Goal: Task Accomplishment & Management: Manage account settings

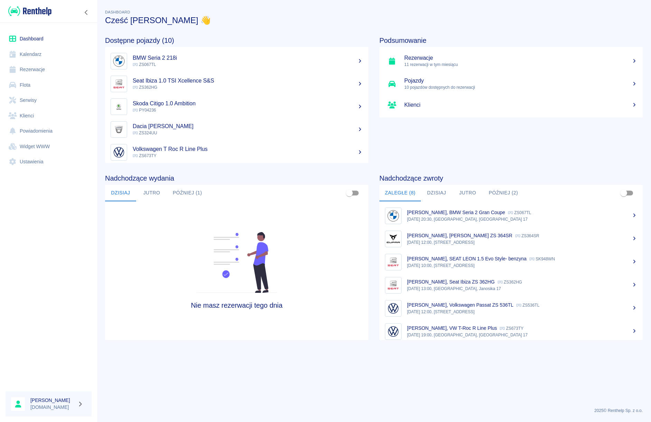
click at [33, 66] on link "Rezerwacje" at bounding box center [49, 70] width 86 height 16
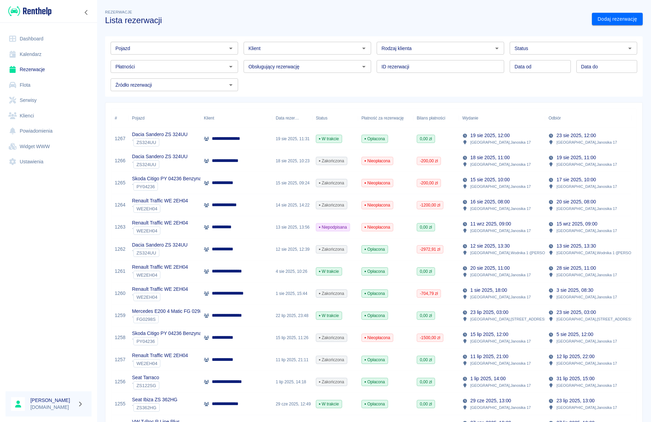
click at [230, 46] on icon "Otwórz" at bounding box center [231, 48] width 8 height 8
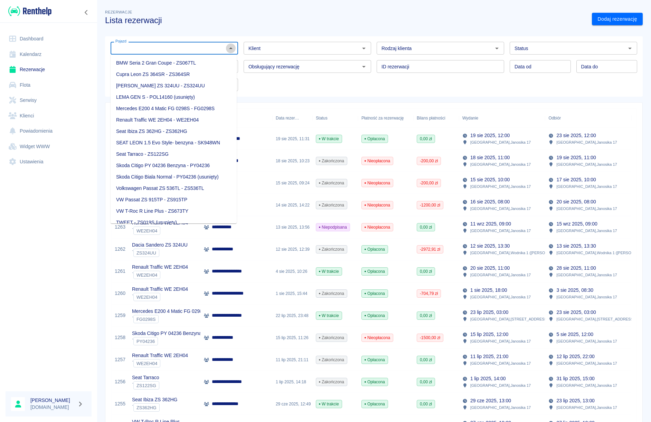
click at [230, 47] on icon "Zamknij" at bounding box center [231, 48] width 8 height 8
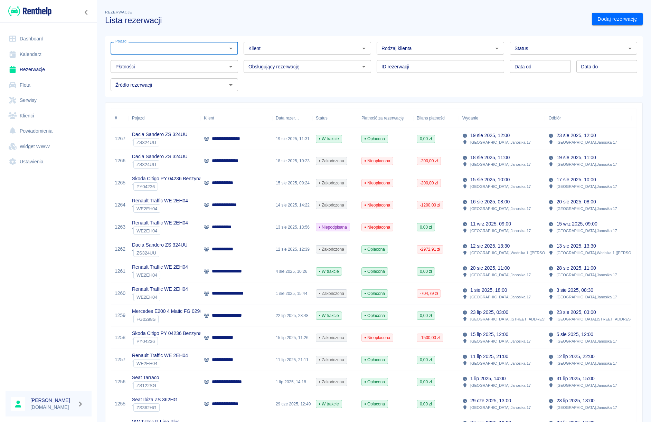
click at [360, 48] on icon "Otwórz" at bounding box center [364, 48] width 8 height 8
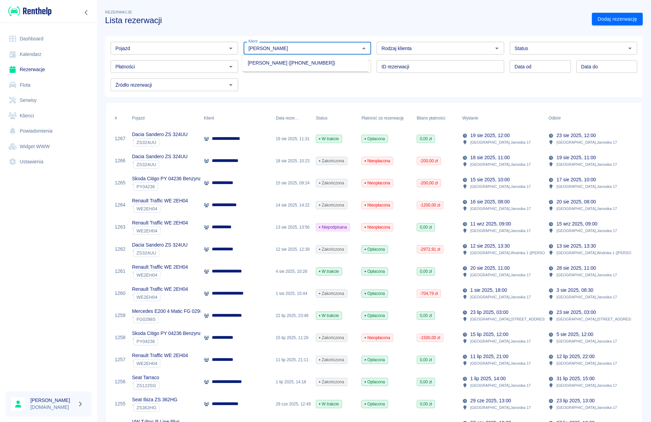
click at [272, 62] on li "[PERSON_NAME] ([PHONE_NUMBER])" at bounding box center [305, 62] width 126 height 11
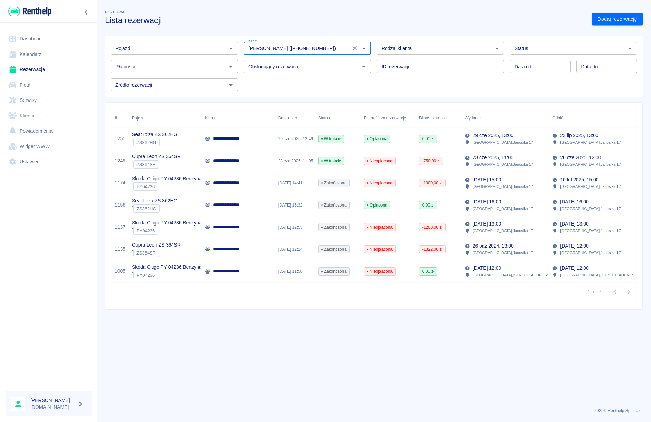
type input "[PERSON_NAME] ([PHONE_NUMBER])"
click at [286, 139] on div "29 cze 2025, 12:49" at bounding box center [295, 139] width 40 height 22
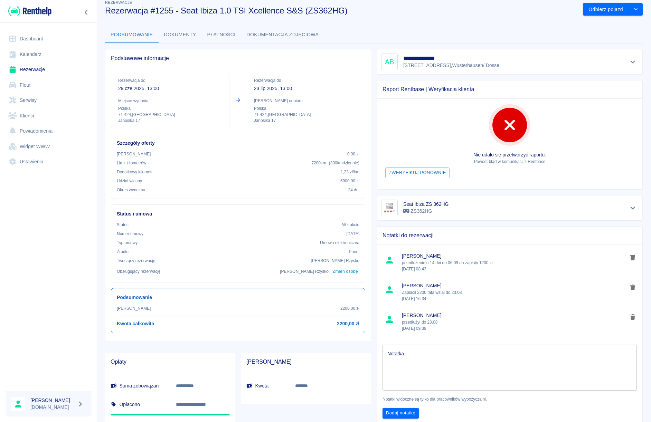
scroll to position [12, 0]
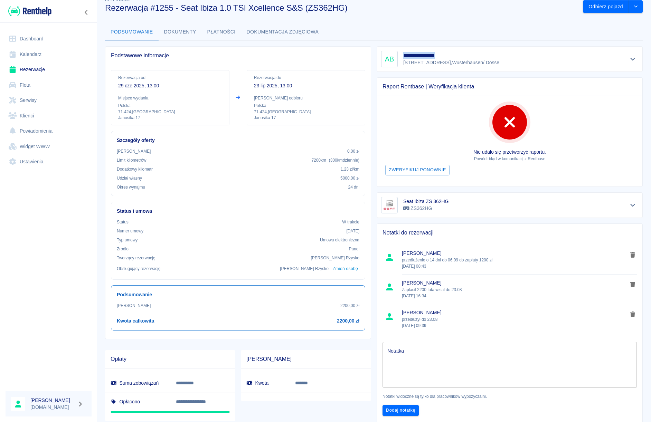
drag, startPoint x: 401, startPoint y: 56, endPoint x: 445, endPoint y: 57, distance: 43.9
click at [445, 57] on h5 "**********" at bounding box center [450, 55] width 95 height 7
copy h5 "**********"
click at [403, 64] on p "[STREET_ADDRESS]" at bounding box center [451, 62] width 96 height 7
drag, startPoint x: 398, startPoint y: 61, endPoint x: 445, endPoint y: 64, distance: 47.0
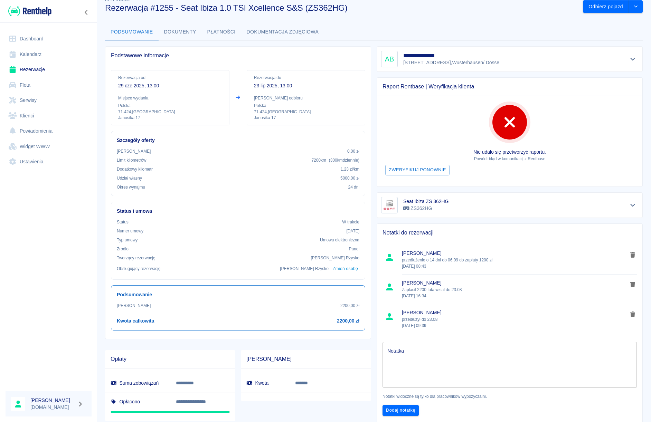
click at [445, 64] on div "**********" at bounding box center [509, 59] width 257 height 17
copy p "[STREET_ADDRESS]"
drag, startPoint x: 450, startPoint y: 62, endPoint x: 495, endPoint y: 63, distance: 44.9
click at [495, 63] on p "[STREET_ADDRESS]" at bounding box center [451, 62] width 96 height 7
copy p "Wusterhausen/ Dosse"
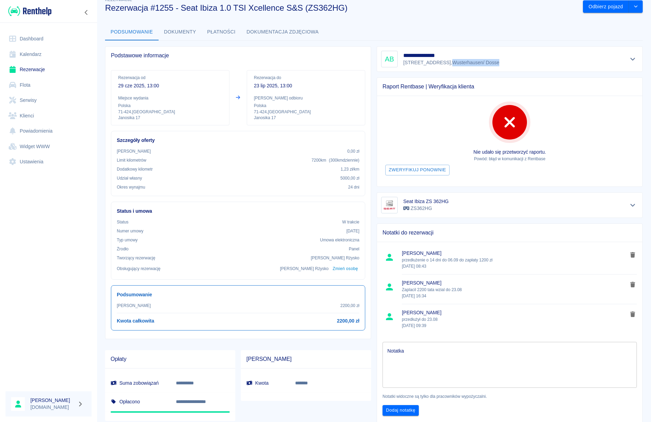
click at [630, 58] on icon "Pokaż szczegóły" at bounding box center [632, 59] width 5 height 3
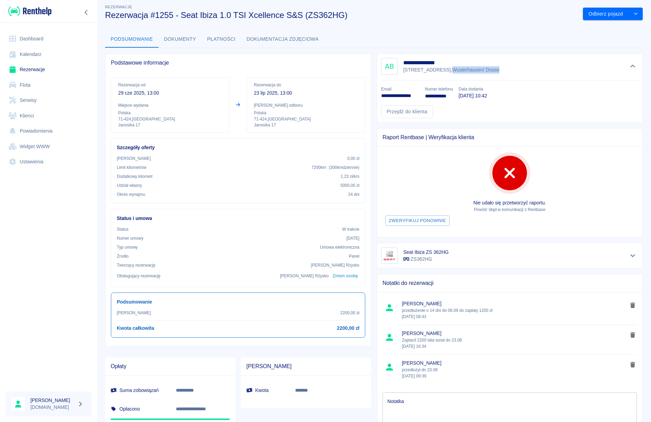
scroll to position [0, 0]
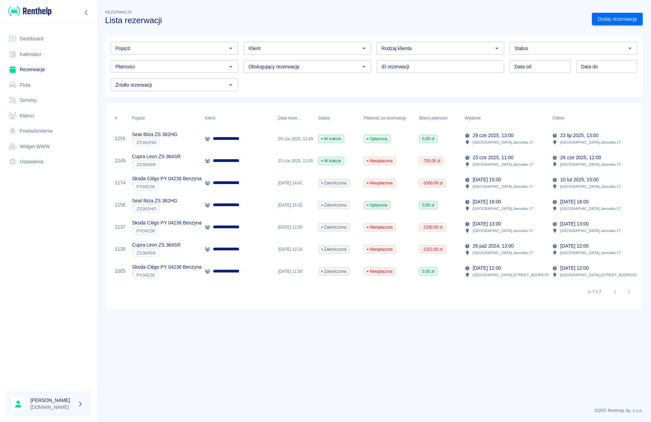
type input "[PERSON_NAME] ([PHONE_NUMBER])"
click at [249, 157] on div "**********" at bounding box center [237, 161] width 73 height 22
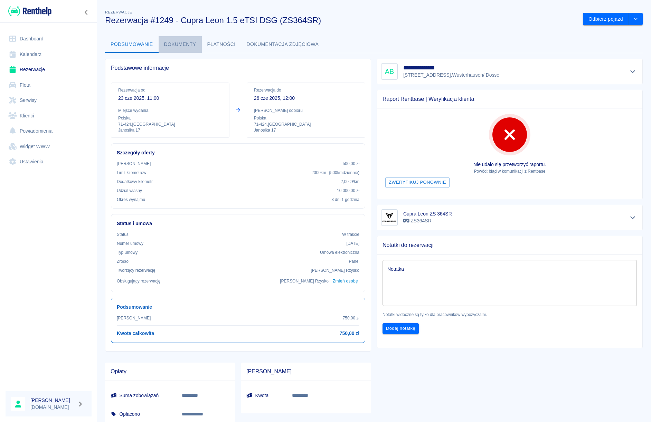
click at [184, 48] on button "Dokumenty" at bounding box center [180, 44] width 43 height 17
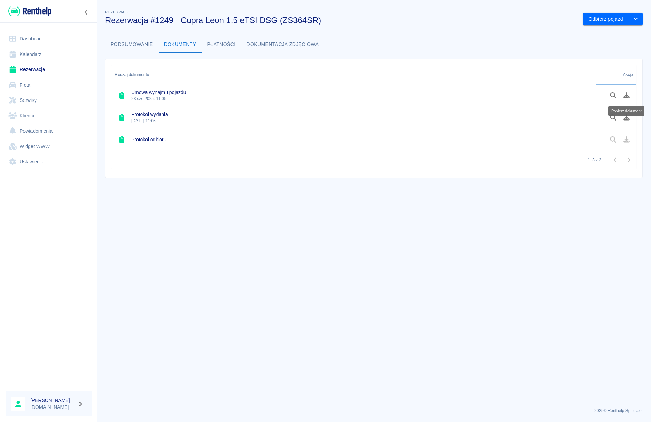
click at [625, 97] on icon "Pobierz dokument" at bounding box center [626, 95] width 6 height 6
click at [37, 35] on link "Dashboard" at bounding box center [49, 39] width 86 height 16
